Goal: Task Accomplishment & Management: Manage account settings

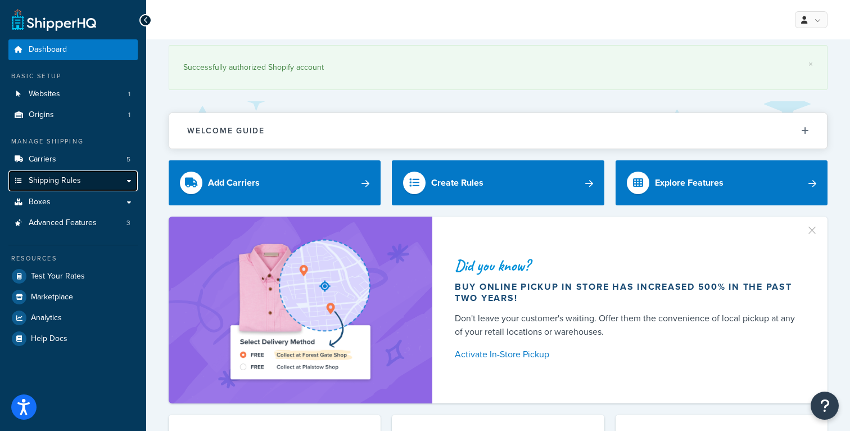
click at [79, 178] on span "Shipping Rules" at bounding box center [55, 181] width 52 height 10
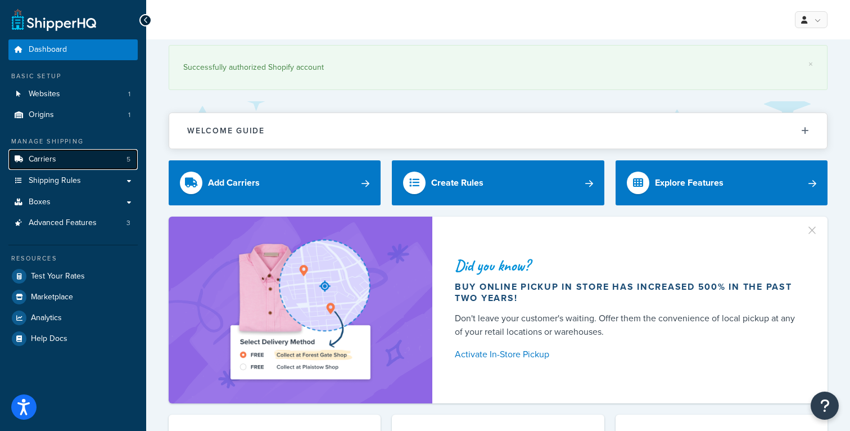
click at [73, 165] on link "Carriers 5" at bounding box center [72, 159] width 129 height 21
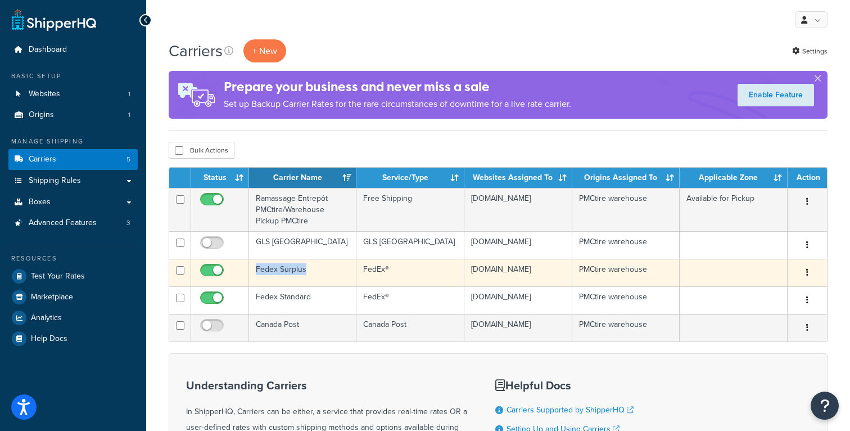
copy td "Fedex Surplus"
drag, startPoint x: 318, startPoint y: 272, endPoint x: 413, endPoint y: 275, distance: 95.1
click at [413, 275] on tr "Fedex Surplus FedEx® pmctire.myshopify.com PMCtire warehouse Edit Duplicate Del…" at bounding box center [498, 273] width 658 height 28
click at [413, 275] on td "FedEx®" at bounding box center [410, 273] width 107 height 28
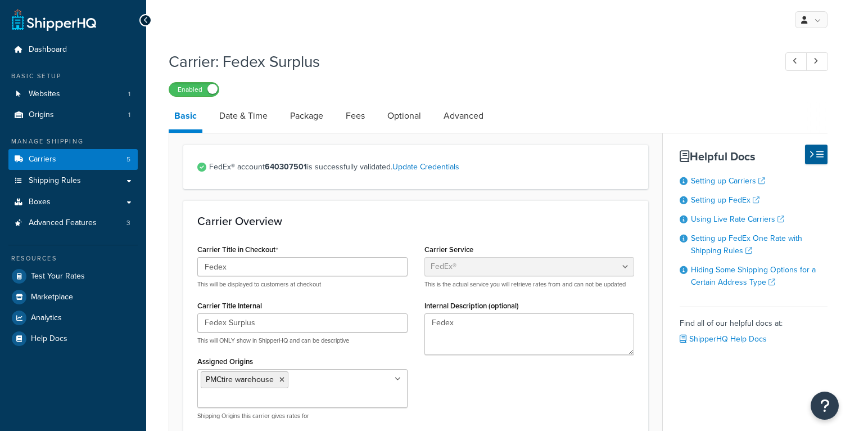
select select "fedEx"
select select "REGULAR_PICKUP"
select select "YOUR_PACKAGING"
click at [319, 121] on link "Package" at bounding box center [307, 115] width 44 height 27
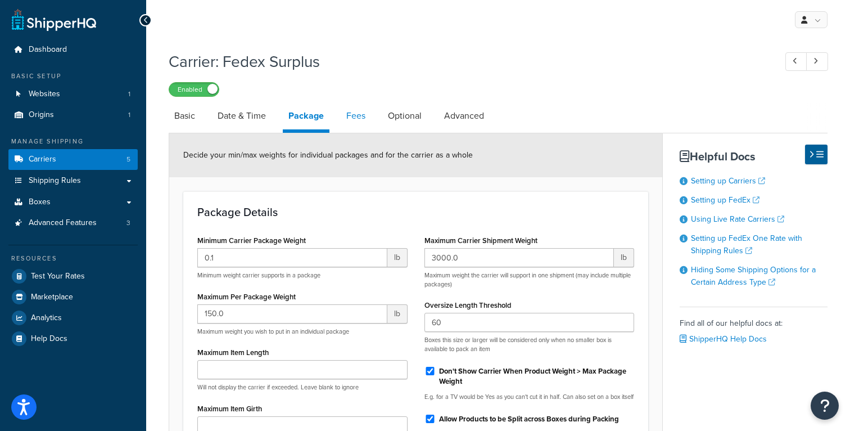
click at [345, 121] on link "Fees" at bounding box center [356, 115] width 30 height 27
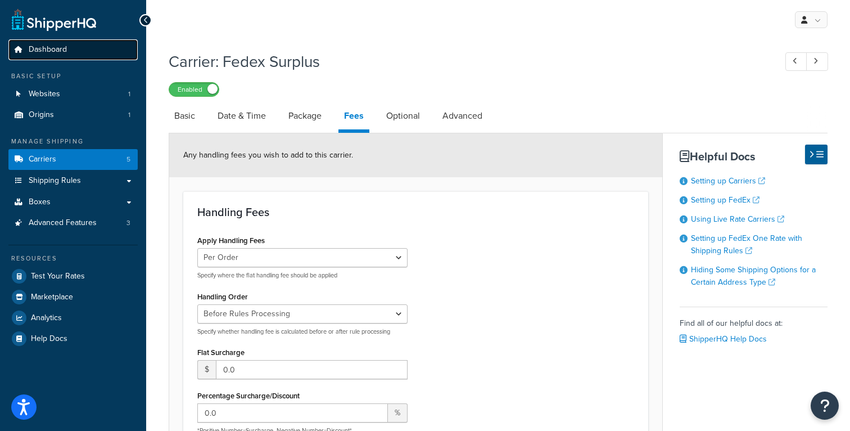
click at [61, 57] on link "Dashboard" at bounding box center [72, 49] width 129 height 21
